Goal: Find specific page/section: Find specific page/section

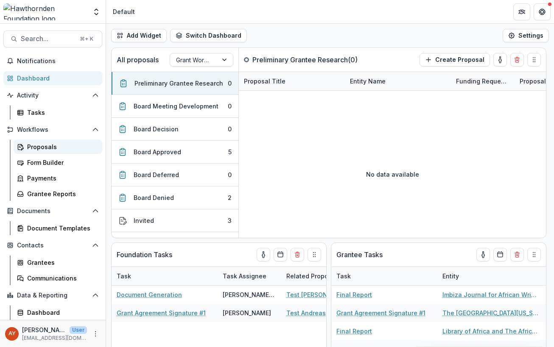
click at [58, 145] on div "Proposals" at bounding box center [61, 147] width 68 height 9
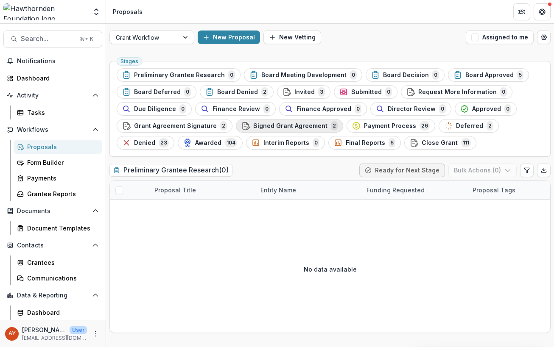
click at [317, 132] on button "Signed Grant Agreement 2" at bounding box center [289, 126] width 107 height 14
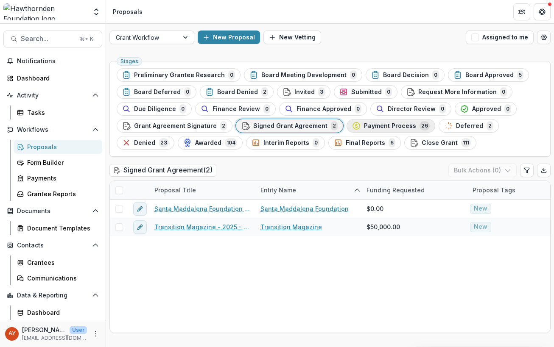
click at [405, 127] on span "Payment Process" at bounding box center [390, 126] width 52 height 7
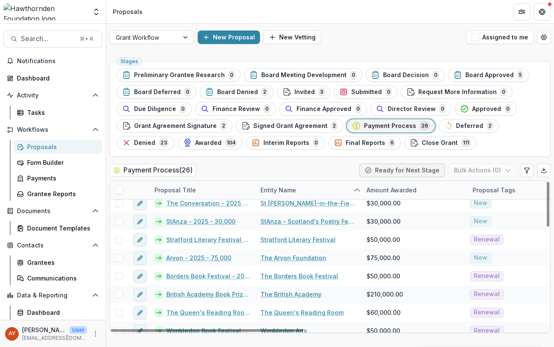
scroll to position [341, 0]
